Goal: Go to known website: Access a specific website the user already knows

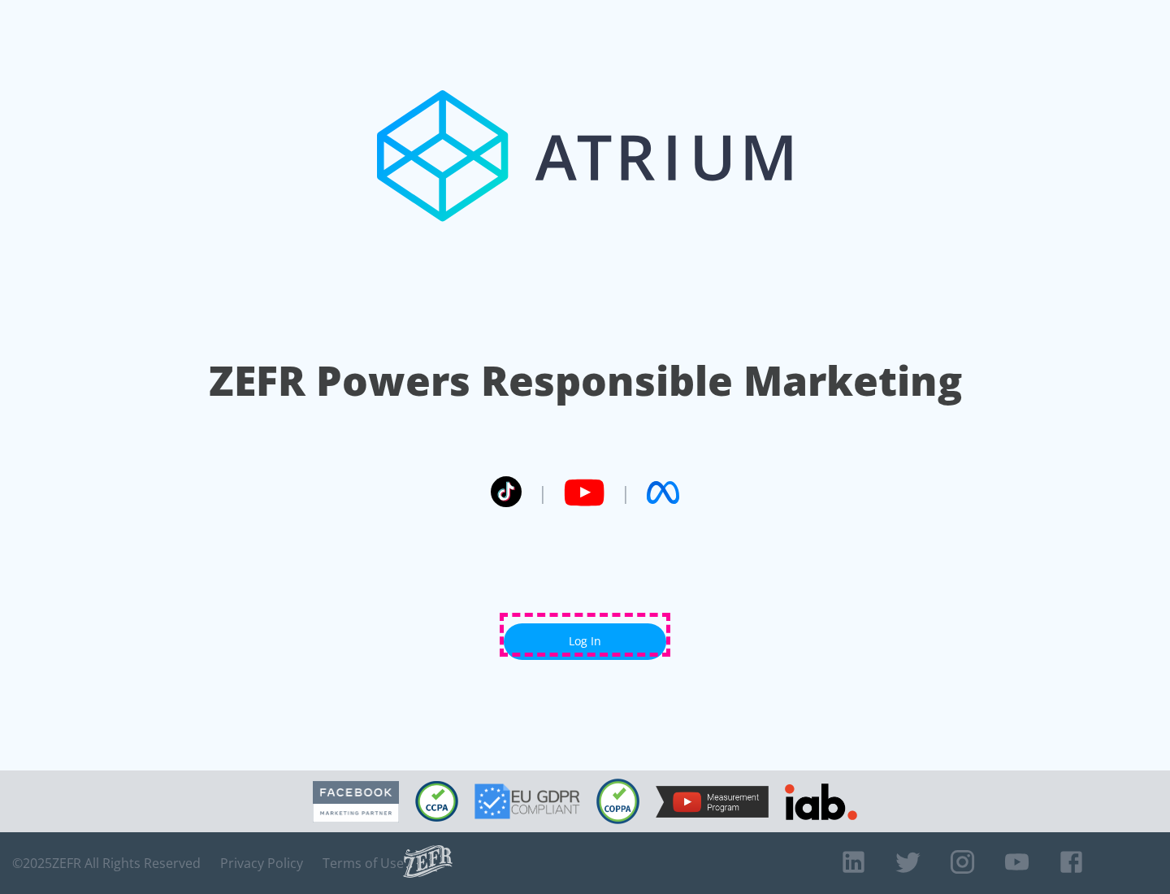
click at [585, 635] on link "Log In" at bounding box center [585, 641] width 163 height 37
